Goal: Transaction & Acquisition: Purchase product/service

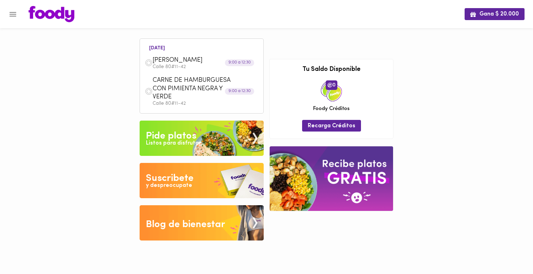
click at [15, 14] on icon "Menu" at bounding box center [12, 14] width 9 height 9
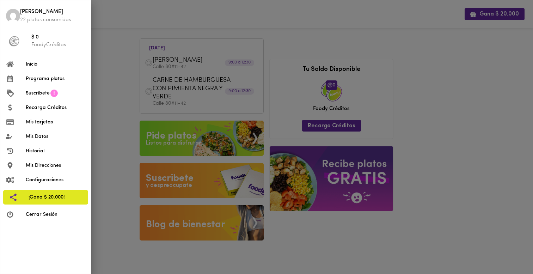
click at [109, 41] on div at bounding box center [266, 137] width 533 height 274
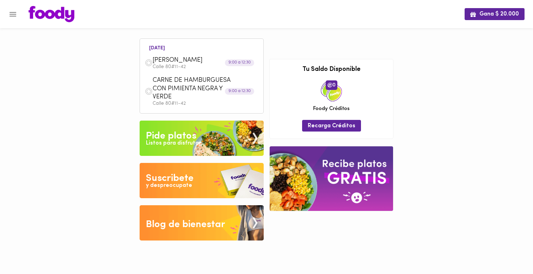
click at [62, 16] on img at bounding box center [52, 14] width 46 height 16
click at [185, 144] on div "Listos para disfrutar" at bounding box center [173, 143] width 55 height 8
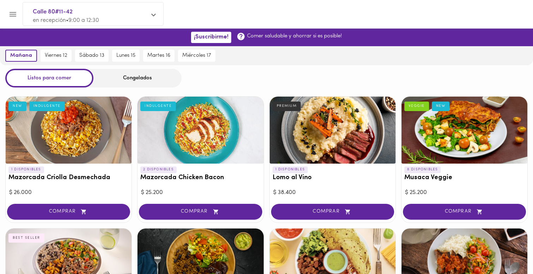
click at [13, 14] on icon "Menu" at bounding box center [13, 14] width 7 height 5
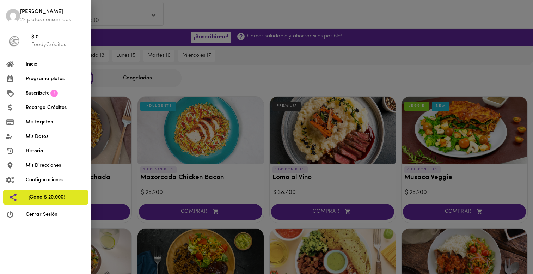
click at [47, 148] on span "Historial" at bounding box center [56, 150] width 60 height 7
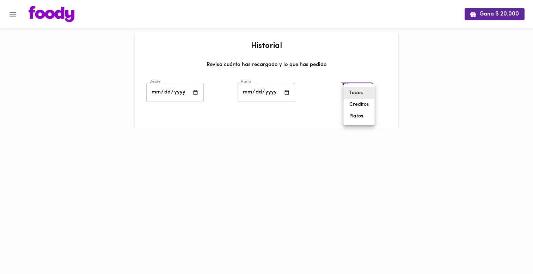
click at [355, 95] on body "Gana $ 20.000 Historial Revisa cuánto has recargado y lo que has pedido Desde D…" at bounding box center [266, 73] width 533 height 147
click at [356, 89] on li "Todos" at bounding box center [359, 93] width 31 height 12
click at [57, 14] on img at bounding box center [52, 14] width 46 height 16
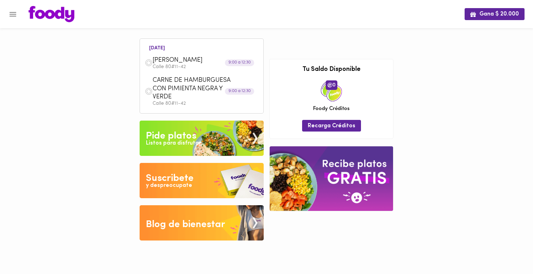
click at [191, 132] on div "Pide platos" at bounding box center [171, 136] width 50 height 14
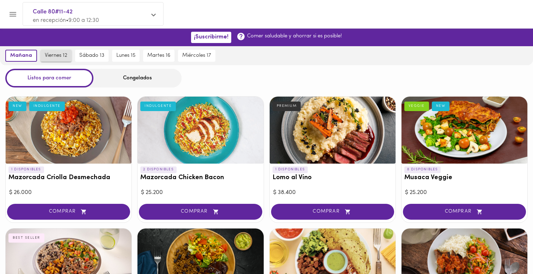
click at [54, 56] on span "viernes 12" at bounding box center [56, 56] width 23 height 6
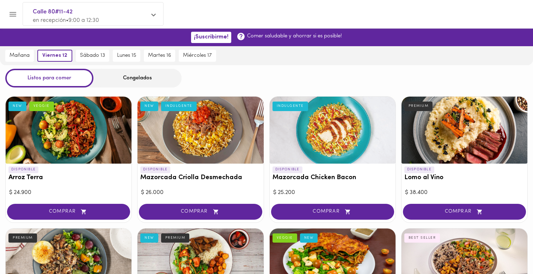
click at [118, 76] on div "Congelados" at bounding box center [137, 78] width 88 height 19
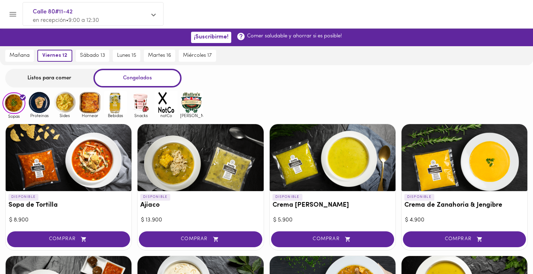
click at [116, 104] on img at bounding box center [115, 102] width 23 height 23
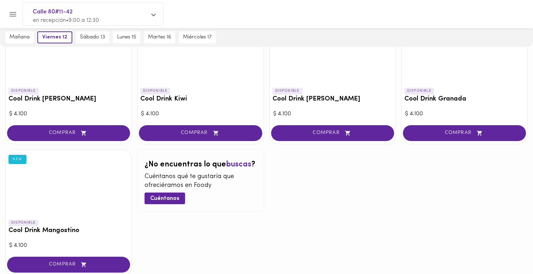
scroll to position [111, 0]
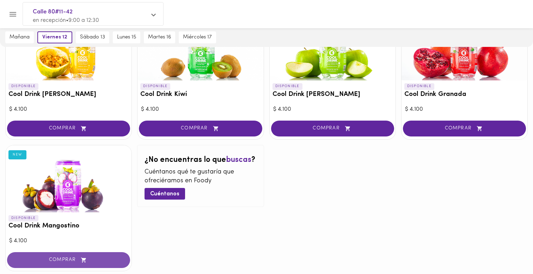
click at [99, 258] on span "COMPRAR" at bounding box center [68, 260] width 105 height 6
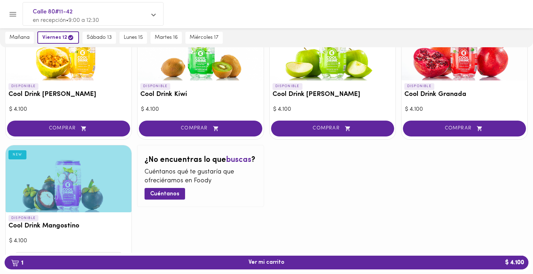
scroll to position [0, 0]
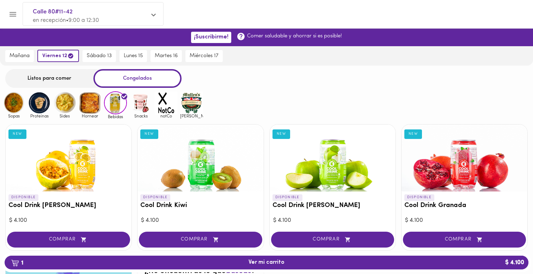
click at [85, 95] on img at bounding box center [90, 102] width 23 height 23
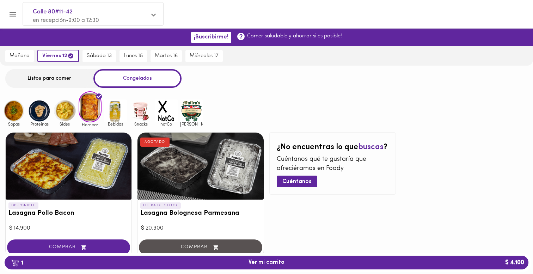
click at [65, 109] on img at bounding box center [64, 110] width 23 height 23
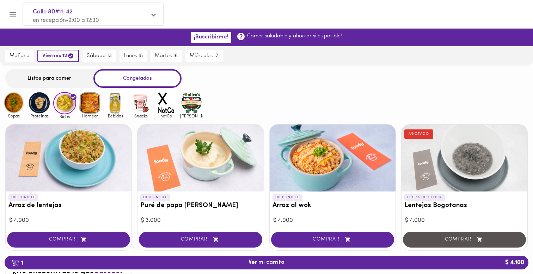
click at [39, 105] on img at bounding box center [39, 102] width 23 height 23
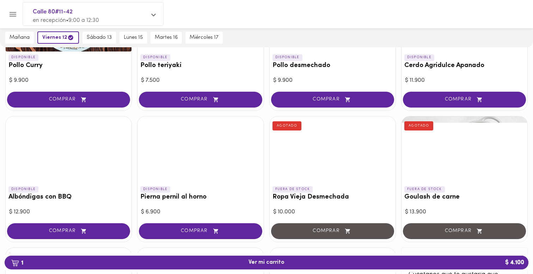
scroll to position [143, 0]
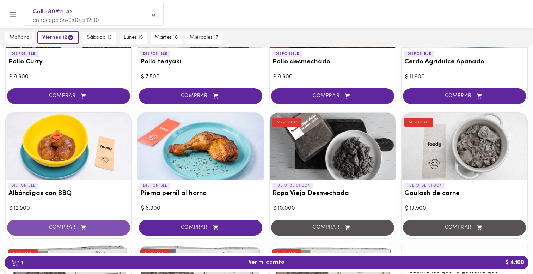
click at [80, 226] on icon "button" at bounding box center [83, 227] width 9 height 6
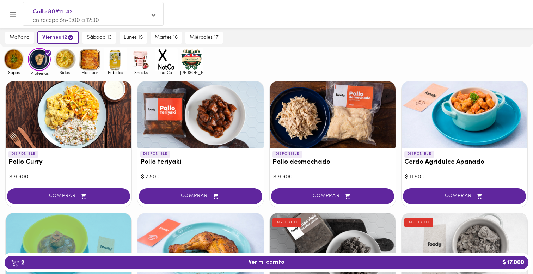
scroll to position [44, 0]
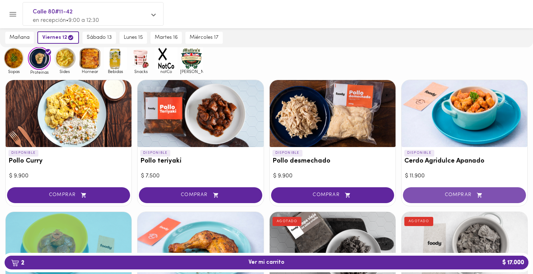
click at [442, 193] on span "COMPRAR" at bounding box center [464, 195] width 105 height 6
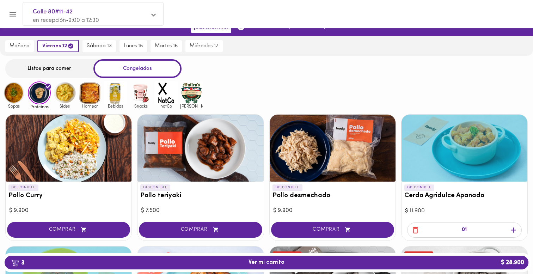
scroll to position [0, 0]
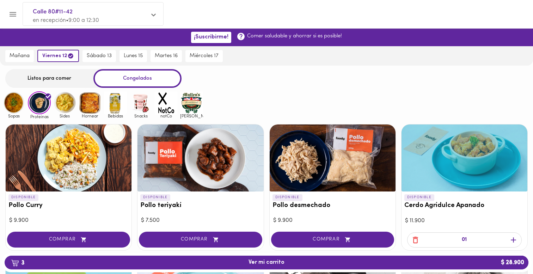
click at [73, 101] on img at bounding box center [64, 102] width 23 height 23
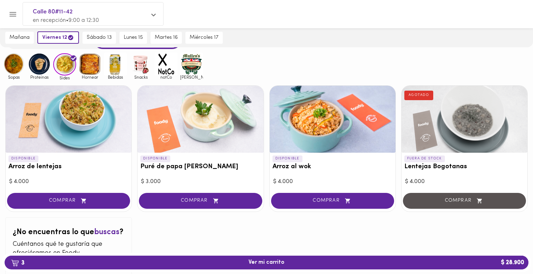
scroll to position [41, 0]
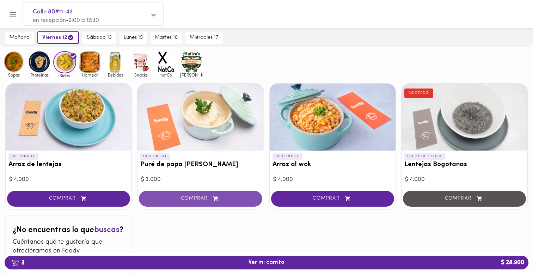
click at [171, 194] on button "COMPRAR" at bounding box center [200, 199] width 123 height 16
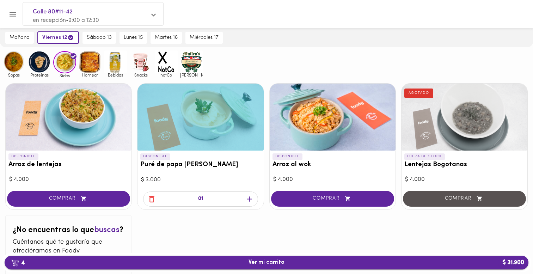
click at [223, 259] on span "4 Ver mi carrito $ 31.900" at bounding box center [266, 262] width 512 height 7
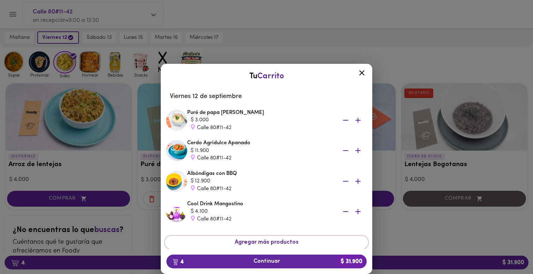
scroll to position [24, 0]
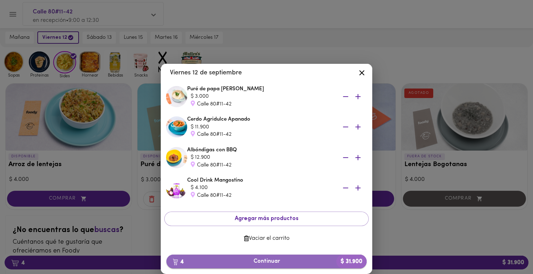
click at [248, 262] on span "4 Continuar $ 31.900" at bounding box center [266, 261] width 189 height 7
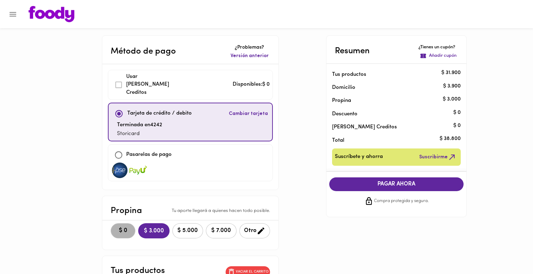
click at [117, 227] on span "$ 0" at bounding box center [123, 230] width 16 height 7
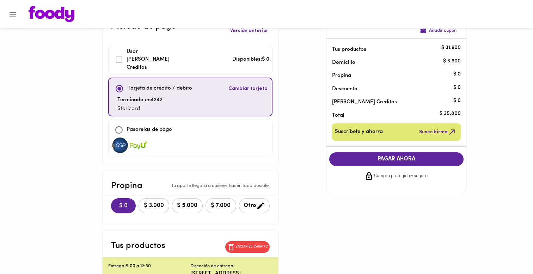
scroll to position [24, 0]
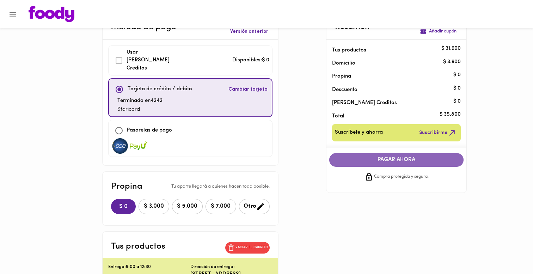
click at [387, 160] on span "PAGAR AHORA" at bounding box center [396, 159] width 121 height 7
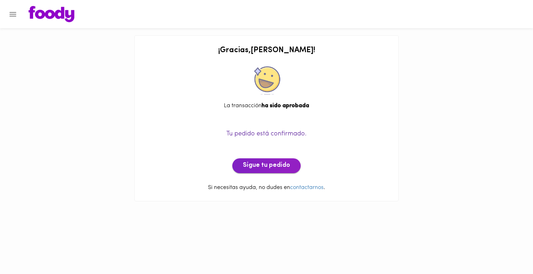
click at [291, 162] on button "Sigue tu pedido" at bounding box center [266, 165] width 68 height 15
